Goal: Transaction & Acquisition: Purchase product/service

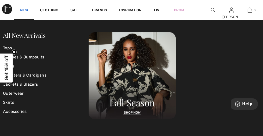
click at [20, 11] on link "New" at bounding box center [24, 10] width 8 height 5
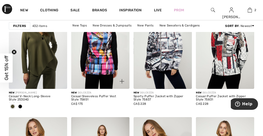
scroll to position [1613, 0]
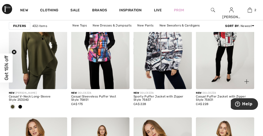
click at [222, 62] on img at bounding box center [225, 45] width 58 height 87
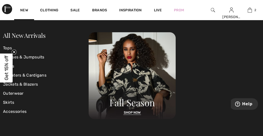
scroll to position [14, 0]
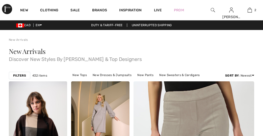
checkbox input "true"
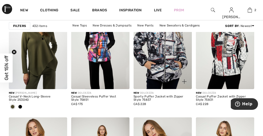
click at [171, 71] on img at bounding box center [162, 45] width 58 height 87
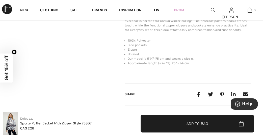
scroll to position [202, 0]
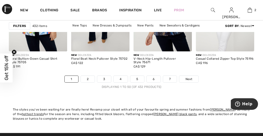
scroll to position [1800, 0]
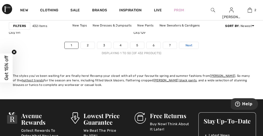
click at [192, 48] on span "Next" at bounding box center [188, 45] width 7 height 5
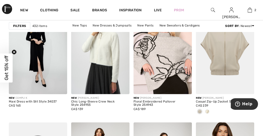
scroll to position [1613, 0]
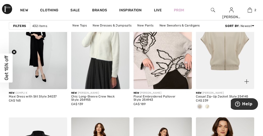
click at [218, 71] on img at bounding box center [225, 45] width 58 height 87
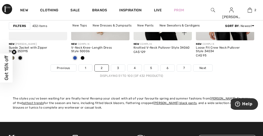
scroll to position [1785, 0]
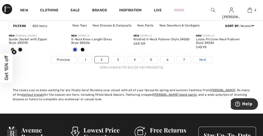
click at [206, 62] on span "Next" at bounding box center [202, 59] width 7 height 5
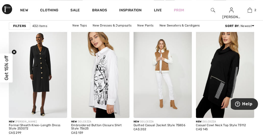
scroll to position [1195, 0]
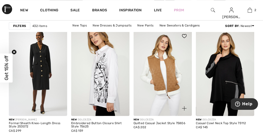
click at [166, 91] on img at bounding box center [162, 71] width 58 height 87
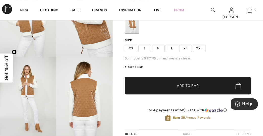
scroll to position [57, 0]
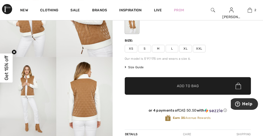
click at [143, 70] on span "Size Guide" at bounding box center [133, 67] width 19 height 5
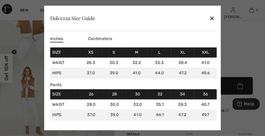
click at [209, 17] on div "✕" at bounding box center [211, 18] width 5 height 11
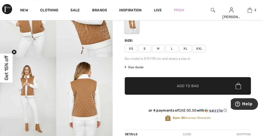
click at [159, 52] on span "M" at bounding box center [158, 49] width 13 height 8
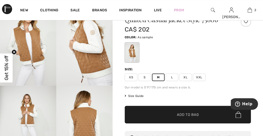
scroll to position [43, 0]
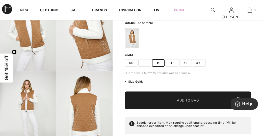
click at [181, 103] on span "Add to Bag" at bounding box center [188, 100] width 22 height 5
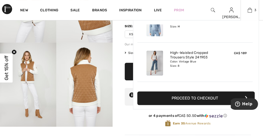
scroll to position [14, 0]
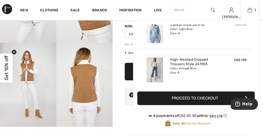
click at [236, 26] on s "CA$ 249" at bounding box center [240, 24] width 11 height 3
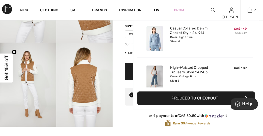
scroll to position [0, 0]
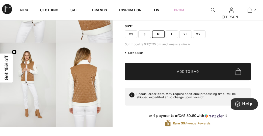
click at [258, 30] on div "Dolcezza Write a review Quilted Casual Jacket Style 75806 CA$ 202 Color: As sam…" at bounding box center [187, 110] width 150 height 305
click at [243, 103] on span "Help" at bounding box center [247, 104] width 10 height 5
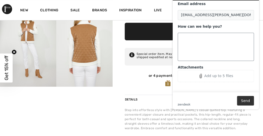
scroll to position [115, 0]
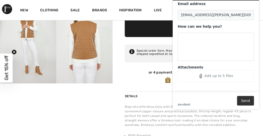
click at [141, 81] on div "or 4 payments of CA$ 50.50 with ⓘ Earn 35 Avenue Rewards" at bounding box center [187, 77] width 126 height 27
click at [159, 19] on div "Live" at bounding box center [158, 10] width 20 height 21
click at [164, 23] on div "Quilted Casual Jacket Style 75806 CA$ 202 Color: As sample Size: XS S M L XL XX…" at bounding box center [187, 11] width 126 height 162
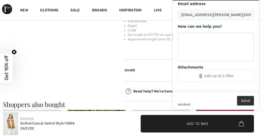
click at [162, 80] on div "Share" at bounding box center [187, 68] width 126 height 26
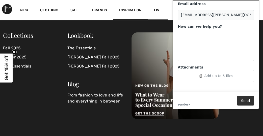
click at [166, 3] on div "Live" at bounding box center [158, 10] width 20 height 21
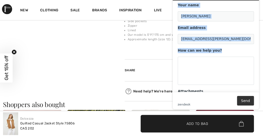
scroll to position [0, 0]
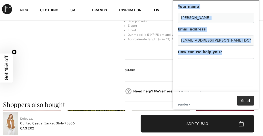
drag, startPoint x: 257, startPoint y: 22, endPoint x: 263, endPoint y: -3, distance: 25.4
click html "Leave us a message Your name Joyce Merrill Email address jlmerrill@shaw.ca How …"
click at [233, 5] on div "Your name" at bounding box center [215, 6] width 76 height 5
click at [233, 13] on input "[PERSON_NAME]" at bounding box center [215, 18] width 76 height 10
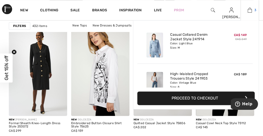
click at [248, 9] on img at bounding box center [249, 10] width 4 height 6
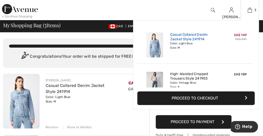
click at [199, 42] on link "Casual Collared Denim Jacket Style 241914" at bounding box center [195, 37] width 50 height 9
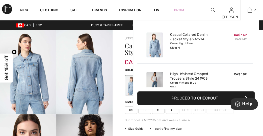
drag, startPoint x: 252, startPoint y: 54, endPoint x: 253, endPoint y: 65, distance: 11.4
click at [253, 65] on div "Added to Bag [PERSON_NAME] Casual Collared Denim Jacket Style 241914 CA$ 149 CA…" at bounding box center [196, 64] width 126 height 89
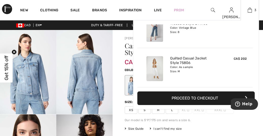
scroll to position [65, 0]
click at [195, 98] on button "Proceed to Checkout" at bounding box center [195, 98] width 117 height 14
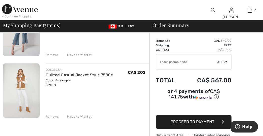
scroll to position [130, 0]
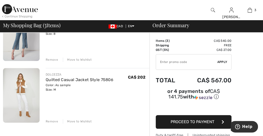
click at [222, 64] on span "Apply" at bounding box center [222, 62] width 10 height 5
click at [225, 63] on span "Apply" at bounding box center [222, 62] width 10 height 5
click at [244, 68] on div "Order Summary Details Items ( 3 ) CA$ 540.00 Promo code CA$ 0.00 Shipping Free …" at bounding box center [205, 131] width 113 height 457
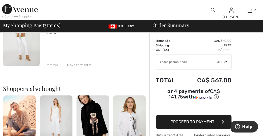
scroll to position [187, 0]
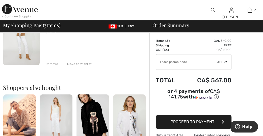
click at [201, 124] on span "Proceed to Payment" at bounding box center [192, 121] width 44 height 5
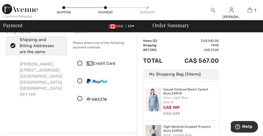
scroll to position [29, 0]
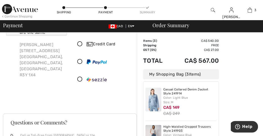
click at [97, 47] on div "Credit Card" at bounding box center [108, 44] width 44 height 6
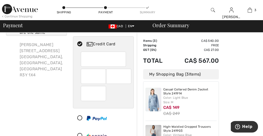
click at [79, 64] on div at bounding box center [103, 80] width 60 height 56
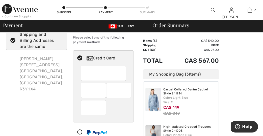
scroll to position [14, 0]
click at [125, 77] on div at bounding box center [103, 94] width 60 height 56
click at [67, 114] on div "Billing Address Shipping and Billing Addresses are the same [PERSON_NAME] [STRE…" at bounding box center [36, 92] width 67 height 136
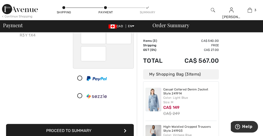
scroll to position [101, 0]
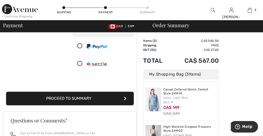
click at [83, 105] on button "Proceed to Summary" at bounding box center [70, 99] width 128 height 14
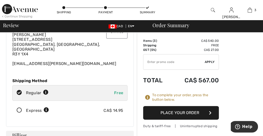
scroll to position [29, 0]
click at [22, 113] on icon at bounding box center [19, 110] width 13 height 5
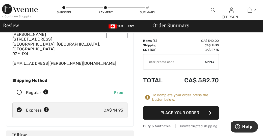
click at [177, 119] on button "Place Your Order" at bounding box center [181, 113] width 76 height 14
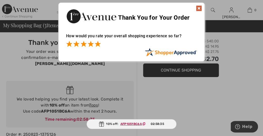
click at [99, 45] on span at bounding box center [98, 44] width 6 height 6
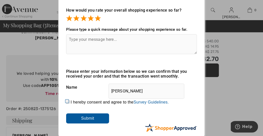
scroll to position [29, 0]
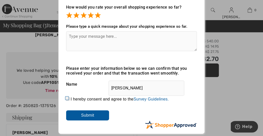
click at [66, 98] on input "I hereby consent and agree to the By submitting a review, you grant permission …" at bounding box center [67, 98] width 3 height 3
checkbox input "true"
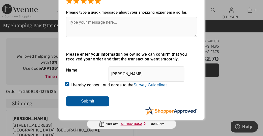
scroll to position [43, 0]
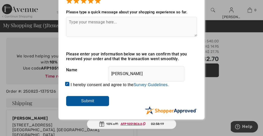
click at [92, 101] on input "Submit" at bounding box center [87, 101] width 43 height 10
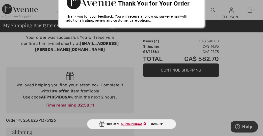
scroll to position [29, 0]
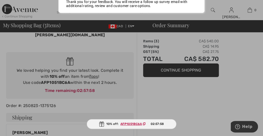
click at [132, 122] on ins "AFP1051BC6A" at bounding box center [130, 124] width 21 height 4
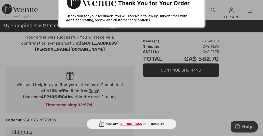
scroll to position [0, 0]
